Goal: Information Seeking & Learning: Check status

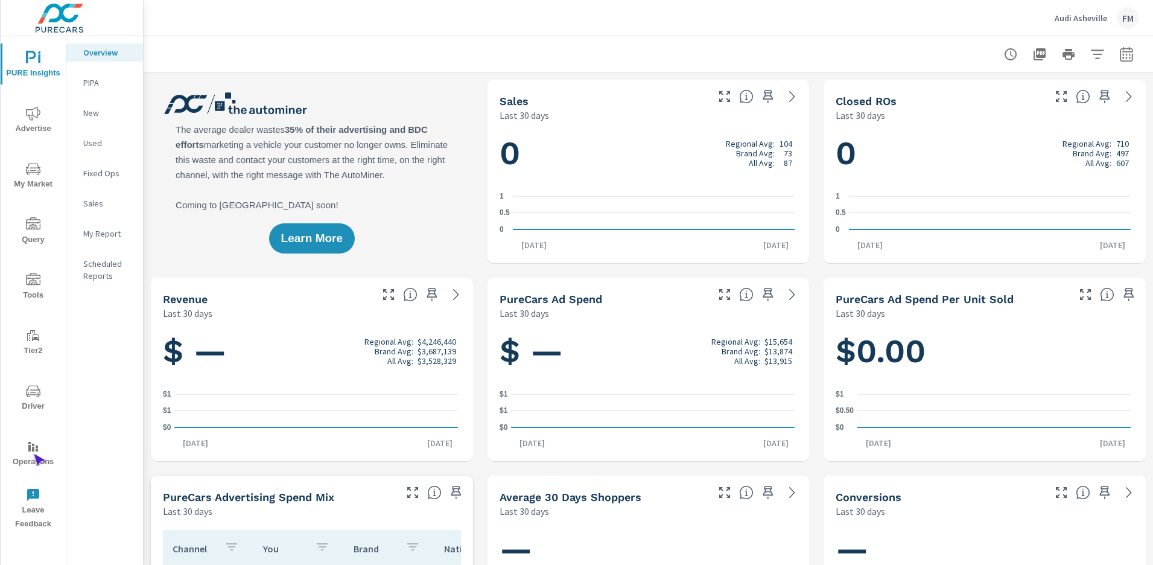
click at [33, 454] on span "Operations" at bounding box center [33, 454] width 58 height 30
